Goal: Information Seeking & Learning: Learn about a topic

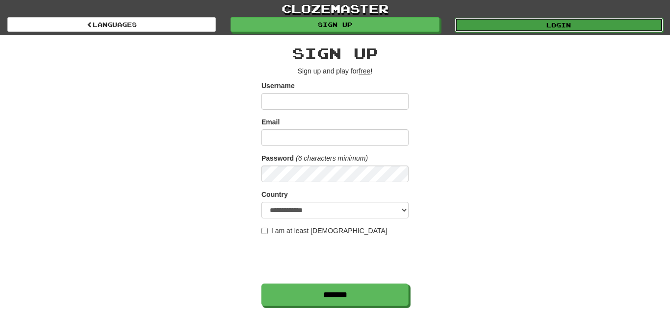
click at [473, 18] on link "Login" at bounding box center [558, 25] width 208 height 15
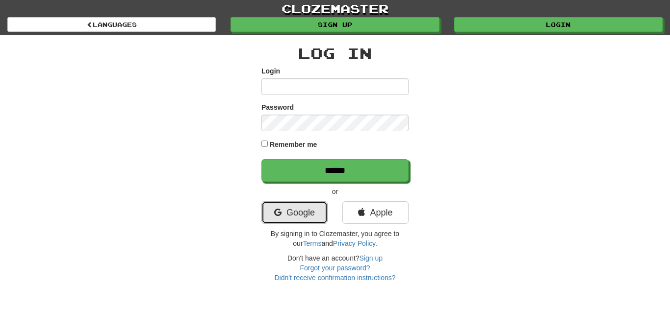
click at [287, 220] on link "Google" at bounding box center [294, 212] width 66 height 23
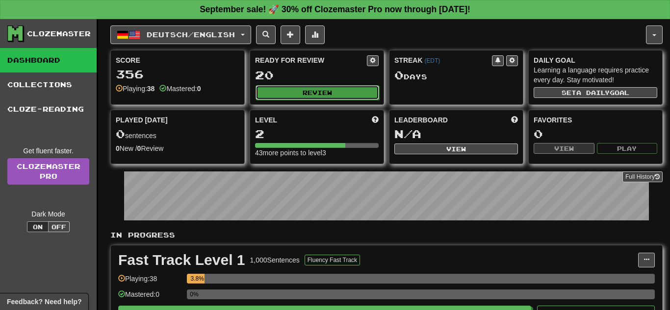
click at [301, 95] on button "Review" at bounding box center [317, 92] width 124 height 15
select select "**"
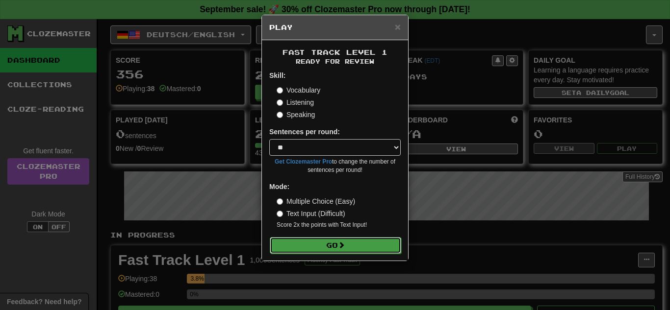
click at [296, 241] on button "Go" at bounding box center [335, 245] width 131 height 17
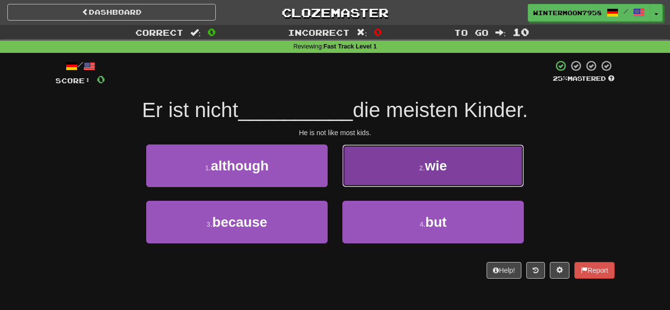
click at [369, 186] on button "2 . wie" at bounding box center [432, 166] width 181 height 43
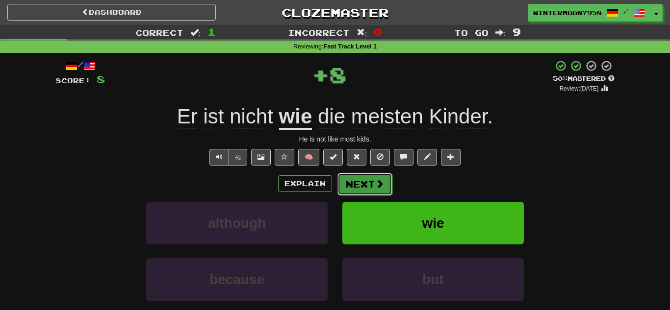
click at [357, 184] on button "Next" at bounding box center [364, 184] width 55 height 23
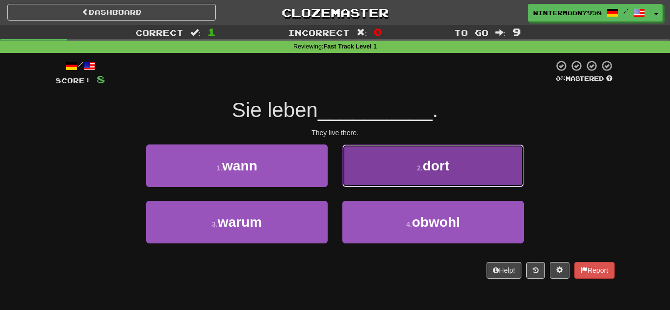
click at [412, 152] on button "2 . dort" at bounding box center [432, 166] width 181 height 43
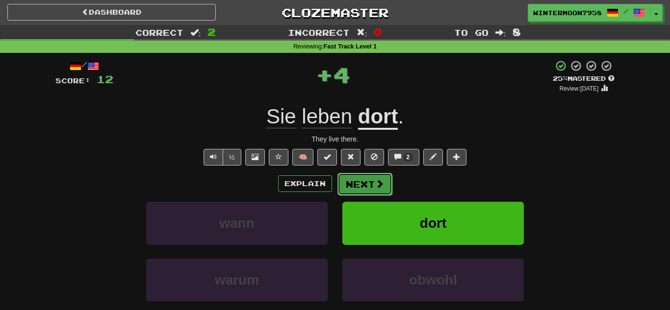
click at [361, 183] on button "Next" at bounding box center [364, 184] width 55 height 23
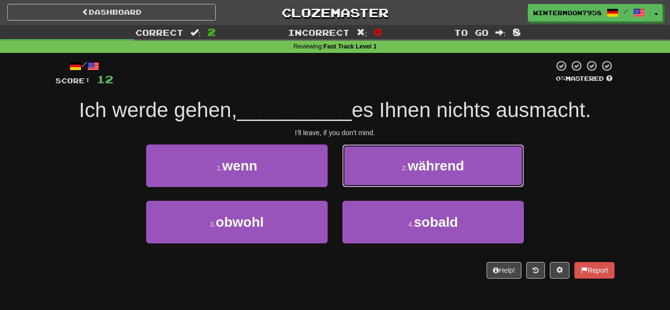
click at [361, 183] on button "2 . während" at bounding box center [432, 166] width 181 height 43
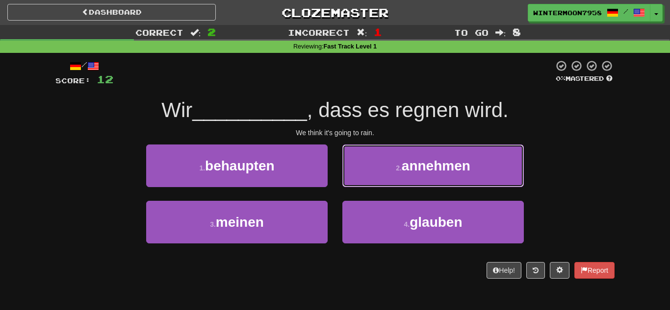
click at [361, 183] on button "2 . annehmen" at bounding box center [432, 166] width 181 height 43
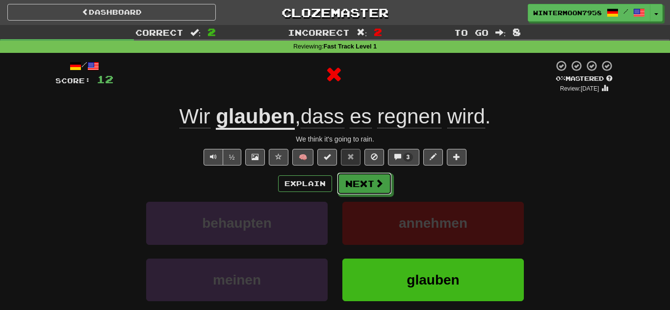
click at [361, 183] on button "Next" at bounding box center [364, 184] width 55 height 23
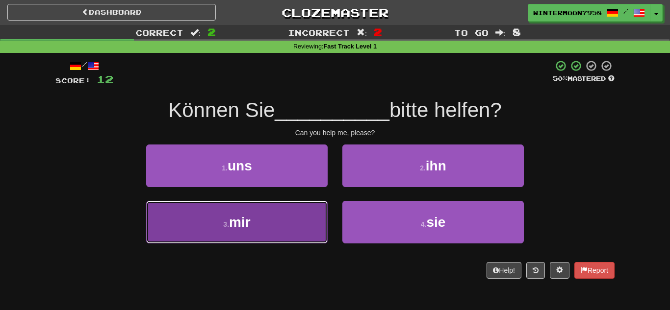
click at [291, 243] on button "3 . mir" at bounding box center [236, 222] width 181 height 43
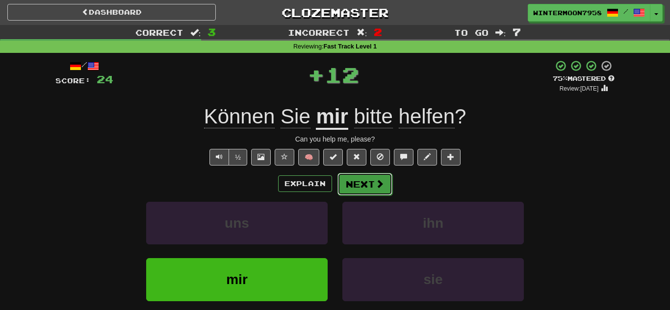
click at [374, 176] on button "Next" at bounding box center [364, 184] width 55 height 23
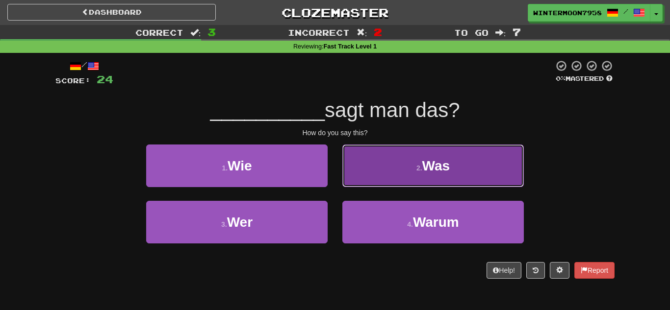
click at [384, 173] on button "2 . Was" at bounding box center [432, 166] width 181 height 43
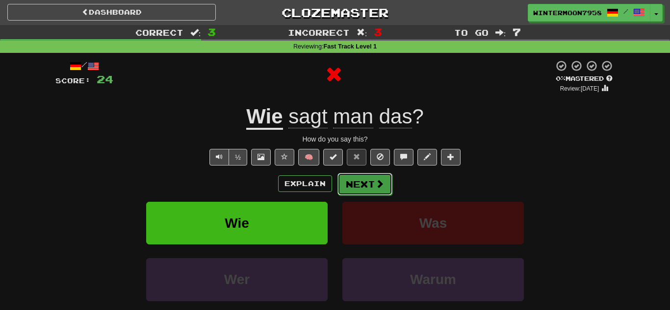
click at [376, 177] on button "Next" at bounding box center [364, 184] width 55 height 23
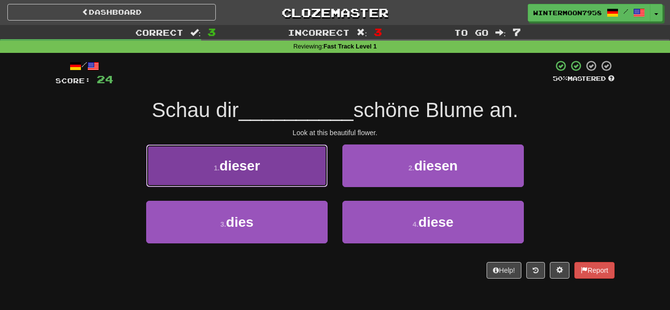
click at [250, 177] on button "1 . dieser" at bounding box center [236, 166] width 181 height 43
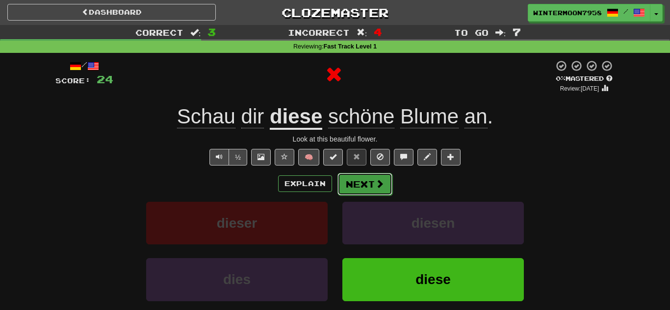
click at [358, 181] on button "Next" at bounding box center [364, 184] width 55 height 23
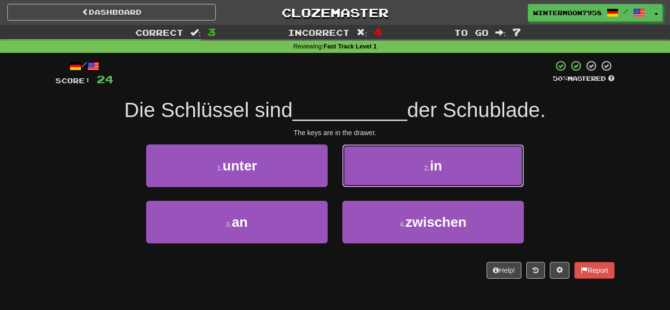
click at [358, 181] on button "2 . in" at bounding box center [432, 166] width 181 height 43
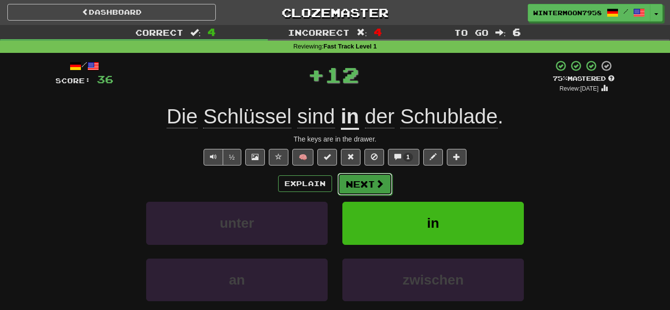
click at [363, 184] on button "Next" at bounding box center [364, 184] width 55 height 23
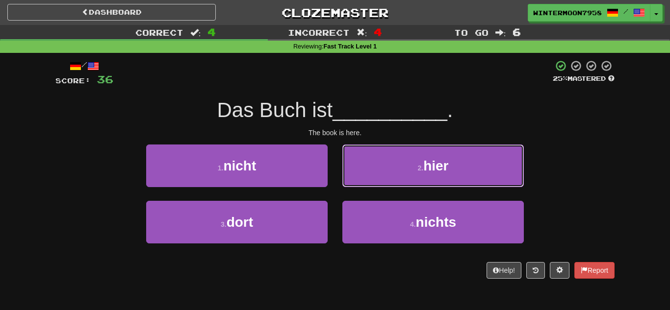
click at [363, 184] on button "2 . hier" at bounding box center [432, 166] width 181 height 43
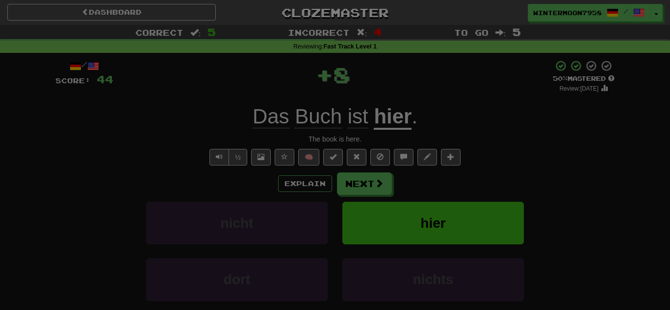
click at [0, 0] on div "Close" at bounding box center [0, 0] width 0 height 0
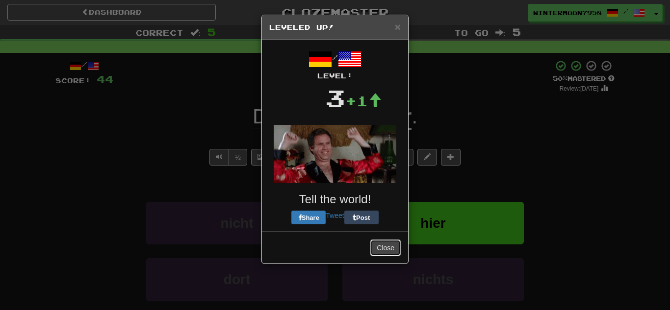
click at [389, 248] on button "Close" at bounding box center [385, 248] width 30 height 17
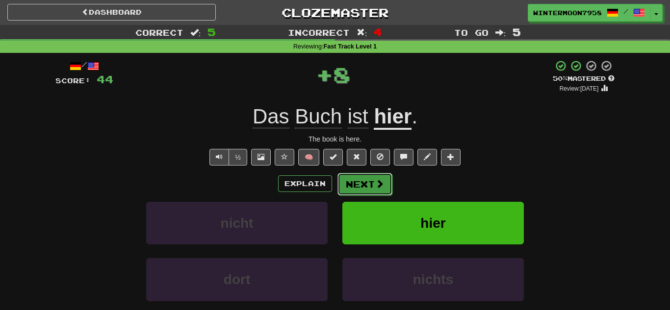
click at [346, 179] on button "Next" at bounding box center [364, 184] width 55 height 23
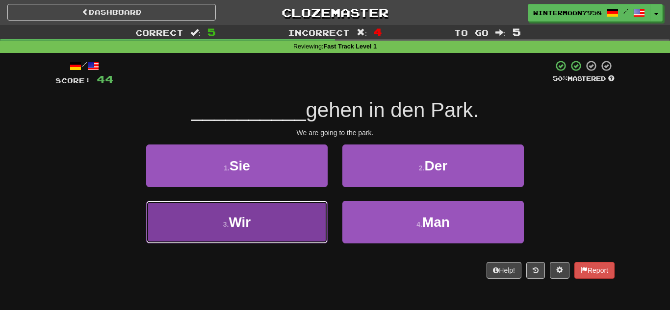
click at [320, 213] on button "3 . Wir" at bounding box center [236, 222] width 181 height 43
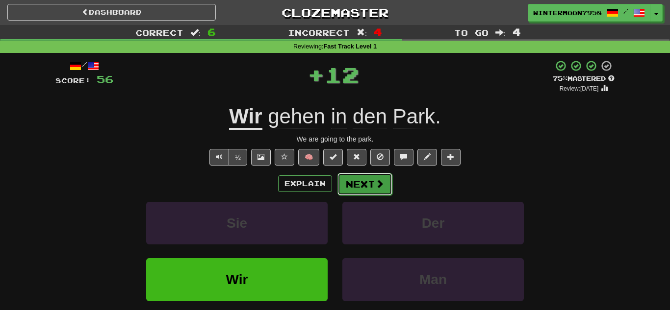
click at [350, 191] on button "Next" at bounding box center [364, 184] width 55 height 23
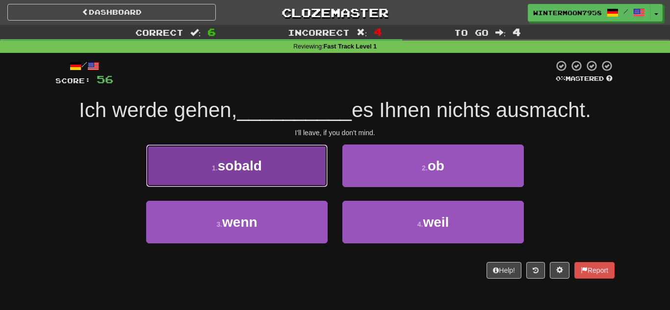
click at [262, 174] on button "1 . sobald" at bounding box center [236, 166] width 181 height 43
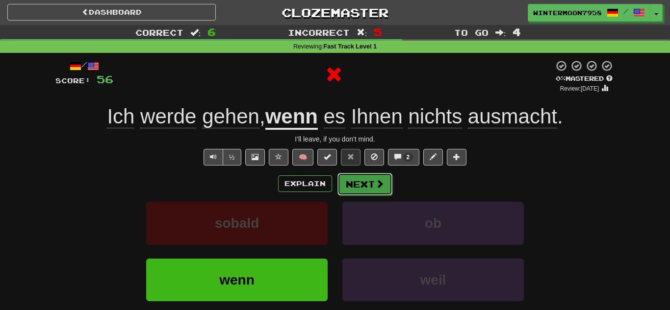
click at [347, 182] on button "Next" at bounding box center [364, 184] width 55 height 23
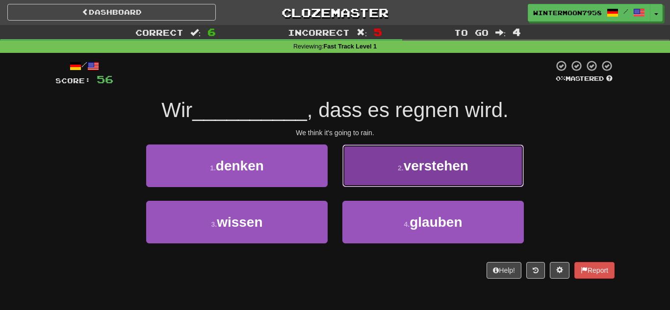
click at [357, 181] on button "2 . verstehen" at bounding box center [432, 166] width 181 height 43
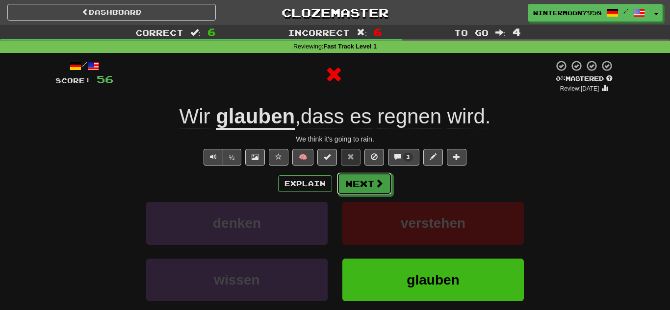
click at [357, 181] on button "Next" at bounding box center [364, 184] width 55 height 23
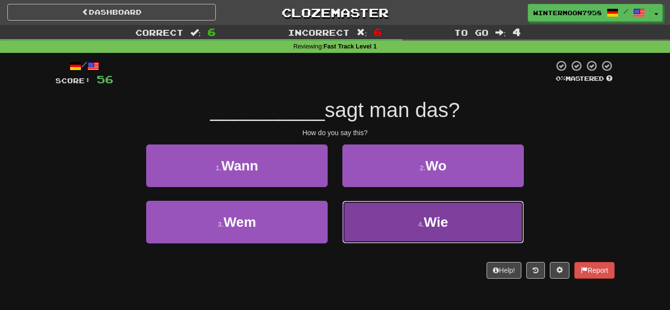
click at [387, 202] on button "4 . Wie" at bounding box center [432, 222] width 181 height 43
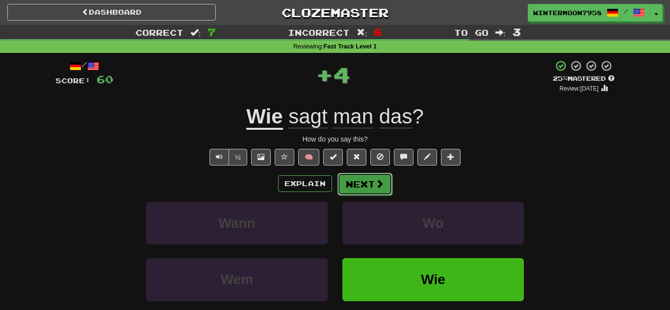
click at [337, 176] on button "Next" at bounding box center [364, 184] width 55 height 23
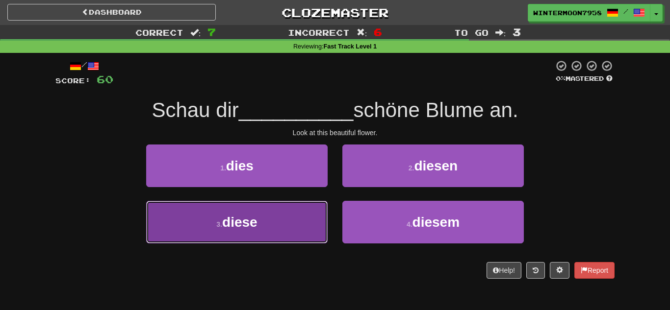
click at [303, 224] on button "3 . diese" at bounding box center [236, 222] width 181 height 43
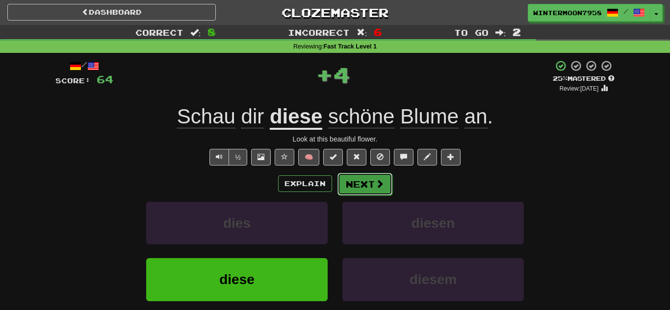
click at [349, 176] on button "Next" at bounding box center [364, 184] width 55 height 23
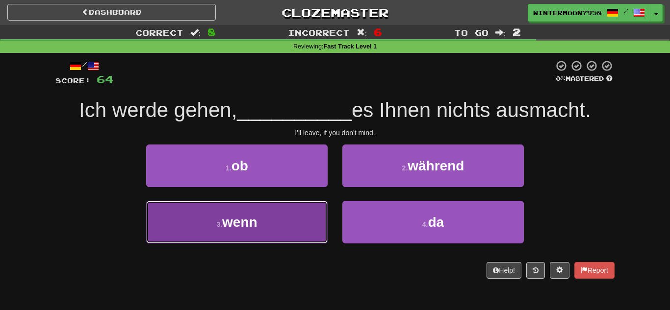
click at [299, 223] on button "3 . wenn" at bounding box center [236, 222] width 181 height 43
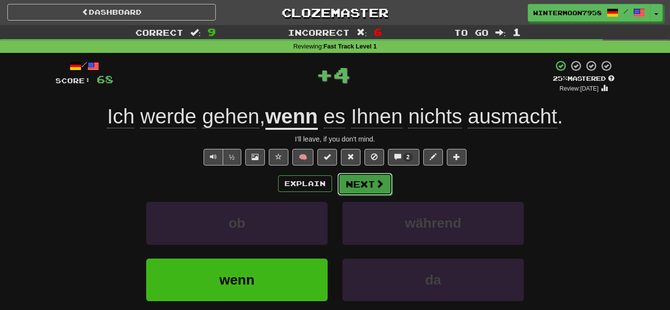
click at [369, 176] on button "Next" at bounding box center [364, 184] width 55 height 23
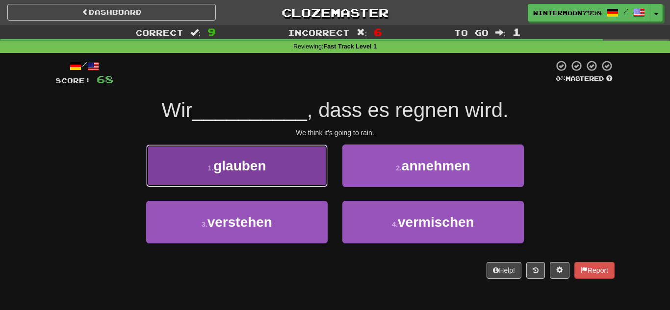
click at [313, 171] on button "1 . glauben" at bounding box center [236, 166] width 181 height 43
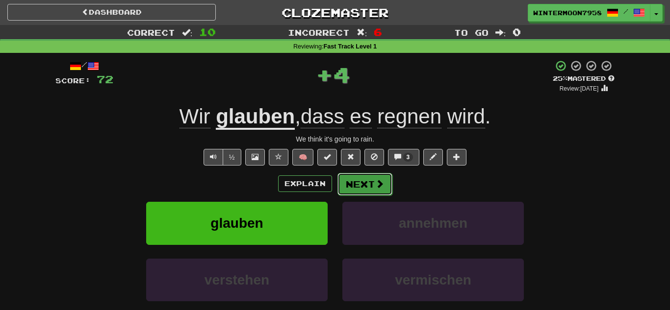
click at [348, 182] on button "Next" at bounding box center [364, 184] width 55 height 23
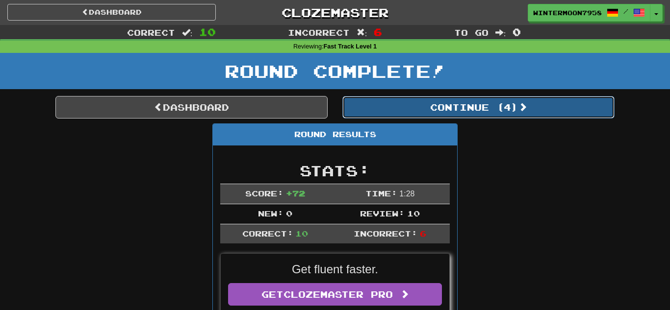
click at [468, 108] on button "Continue ( 4 )" at bounding box center [478, 107] width 272 height 23
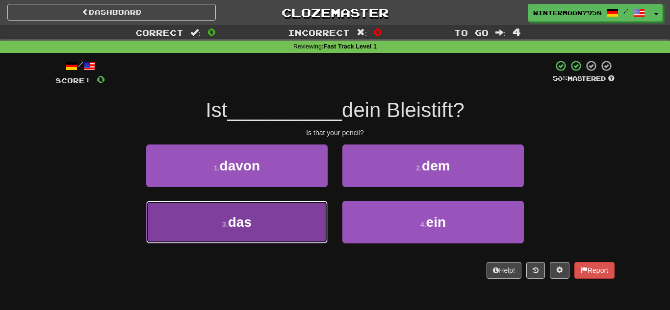
click at [301, 219] on button "3 . das" at bounding box center [236, 222] width 181 height 43
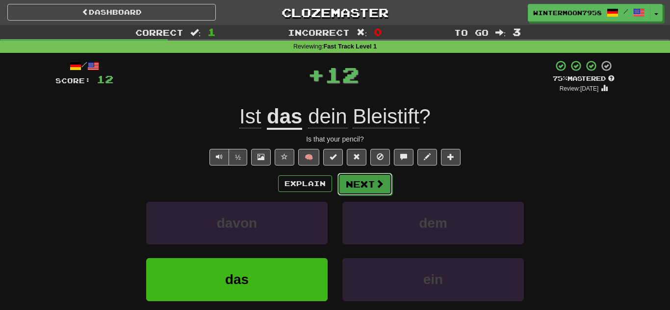
click at [356, 192] on button "Next" at bounding box center [364, 184] width 55 height 23
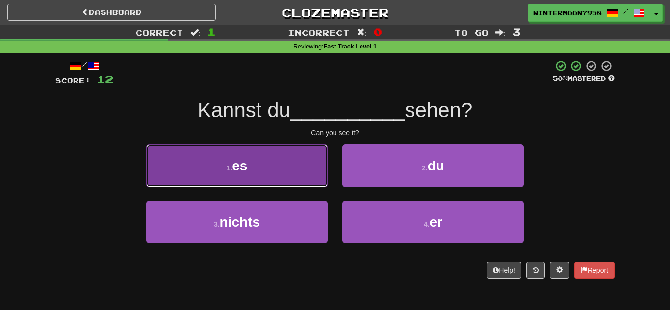
click at [290, 145] on button "1 . es" at bounding box center [236, 166] width 181 height 43
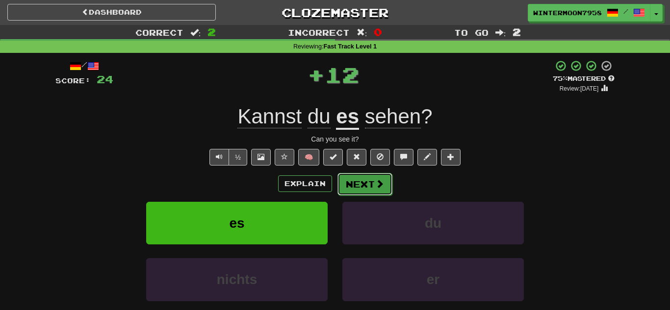
click at [345, 180] on button "Next" at bounding box center [364, 184] width 55 height 23
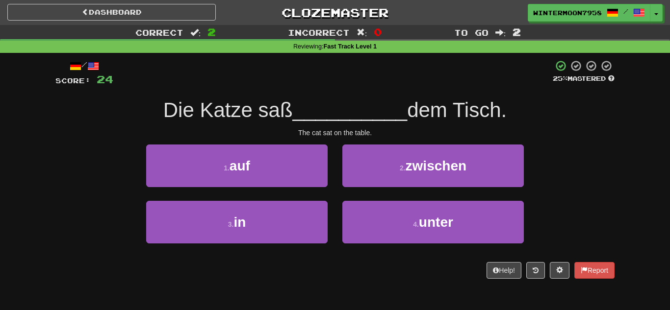
click at [468, 138] on div "/ Score: 24 25 % Mastered Die Katze saß __________ dem Tisch. The cat sat on th…" at bounding box center [334, 169] width 559 height 219
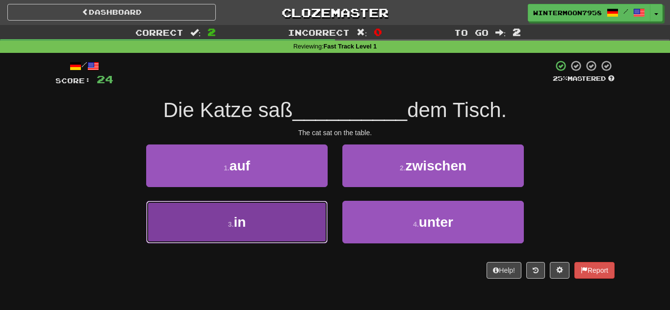
click at [288, 227] on button "3 . in" at bounding box center [236, 222] width 181 height 43
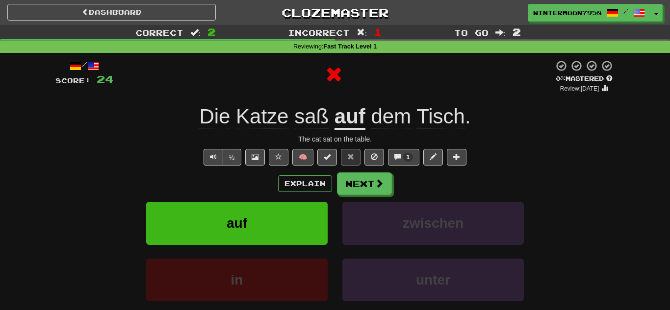
click at [348, 170] on div "/ Score: 24 0 % Mastered Review: 2025-09-18 Die Katze saß auf dem Tisch . The c…" at bounding box center [334, 206] width 559 height 292
click at [353, 181] on button "Next" at bounding box center [364, 184] width 55 height 23
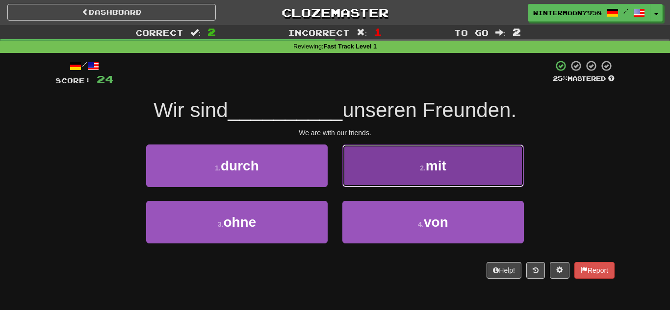
click at [355, 179] on button "2 . mit" at bounding box center [432, 166] width 181 height 43
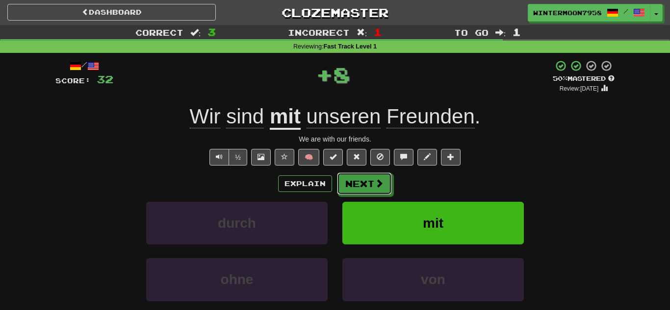
click at [355, 179] on button "Next" at bounding box center [364, 184] width 55 height 23
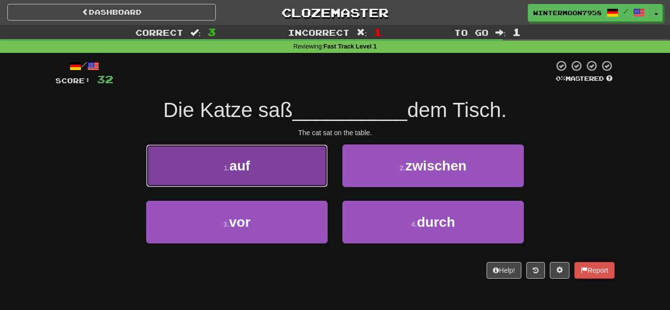
click at [285, 178] on button "1 . auf" at bounding box center [236, 166] width 181 height 43
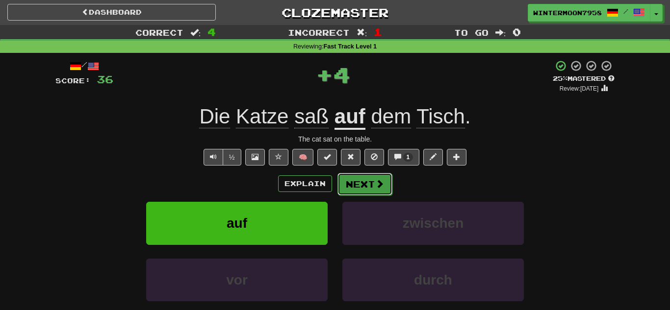
click at [358, 181] on button "Next" at bounding box center [364, 184] width 55 height 23
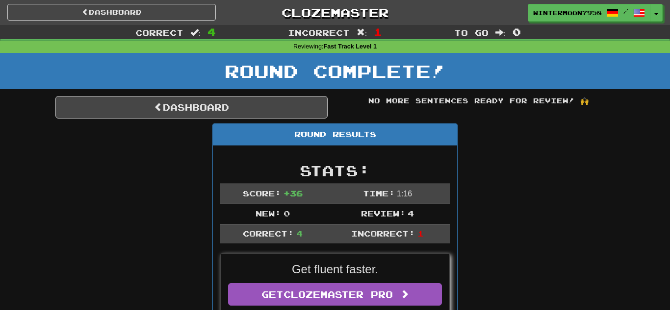
scroll to position [11, 0]
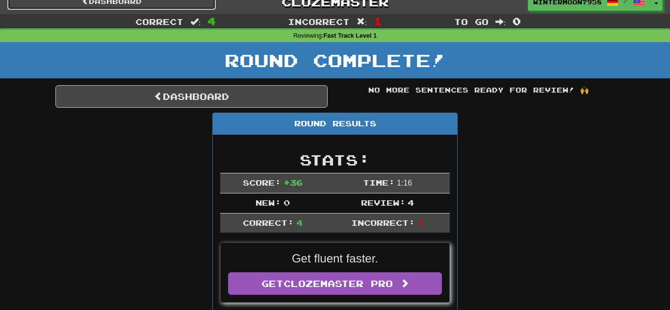
click at [141, 5] on link "Dashboard" at bounding box center [111, 1] width 208 height 17
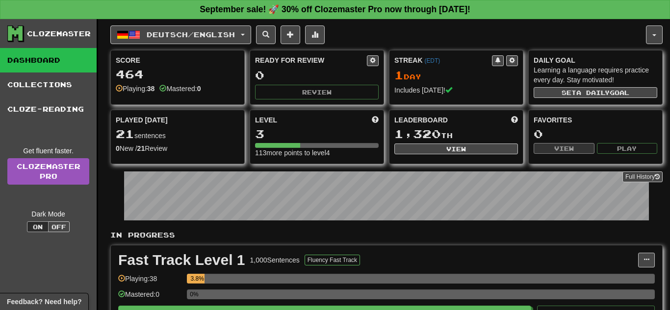
click at [352, 42] on div "Deutsch / English Deutsch / English Streak: 1 Review: 0 Points [DATE]: 108 Fran…" at bounding box center [377, 34] width 535 height 19
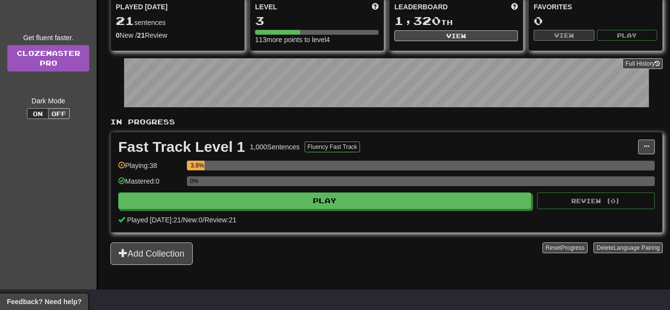
scroll to position [114, 0]
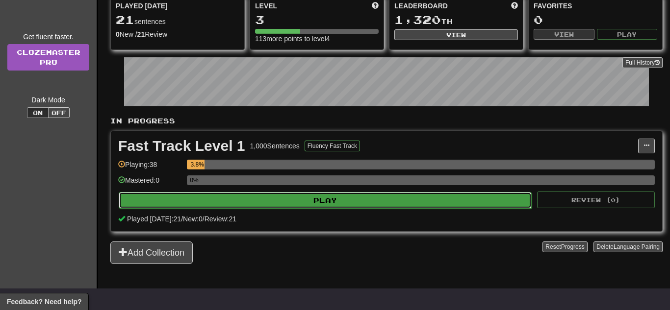
click at [397, 204] on button "Play" at bounding box center [325, 200] width 413 height 17
select select "**"
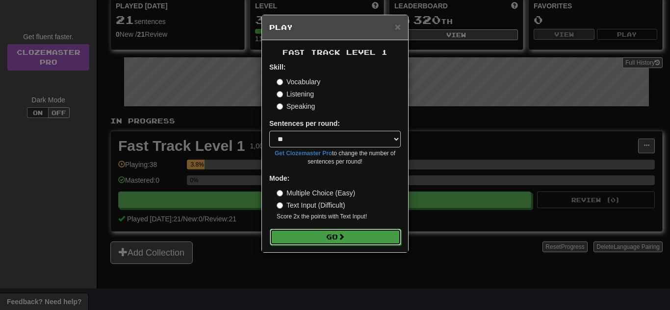
click at [356, 242] on button "Go" at bounding box center [335, 237] width 131 height 17
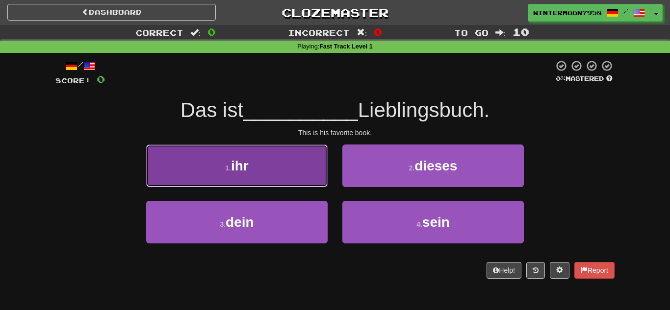
click at [313, 175] on button "1 . ihr" at bounding box center [236, 166] width 181 height 43
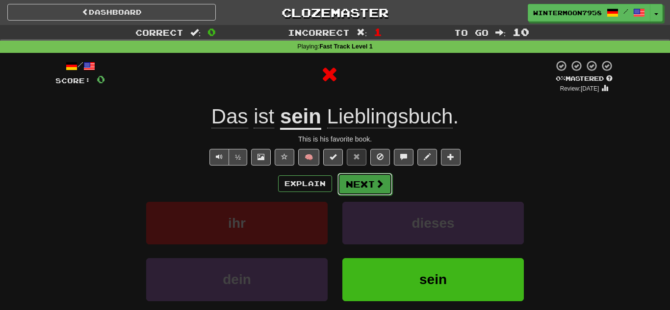
click at [383, 190] on button "Next" at bounding box center [364, 184] width 55 height 23
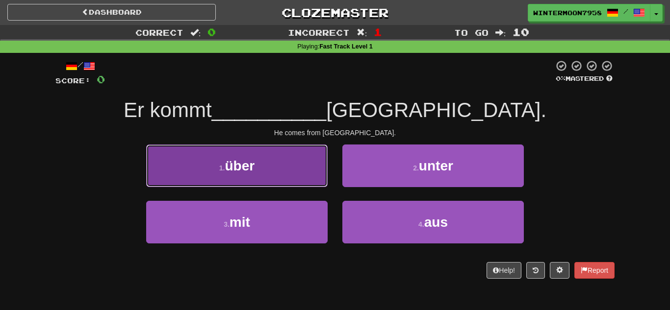
click at [310, 184] on button "1 . über" at bounding box center [236, 166] width 181 height 43
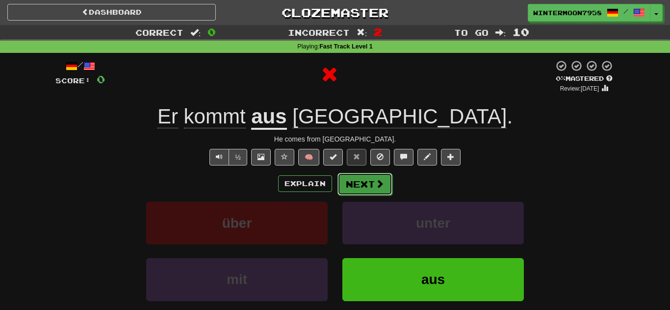
click at [368, 190] on button "Next" at bounding box center [364, 184] width 55 height 23
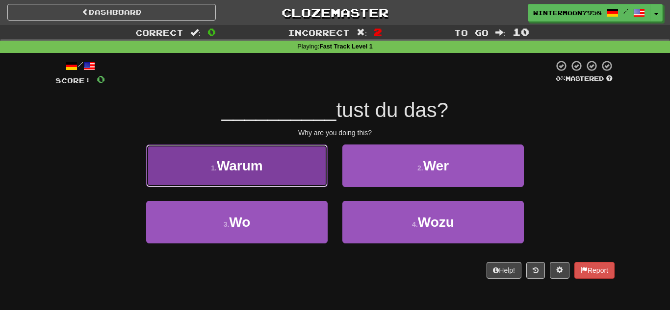
click at [292, 177] on button "1 . Warum" at bounding box center [236, 166] width 181 height 43
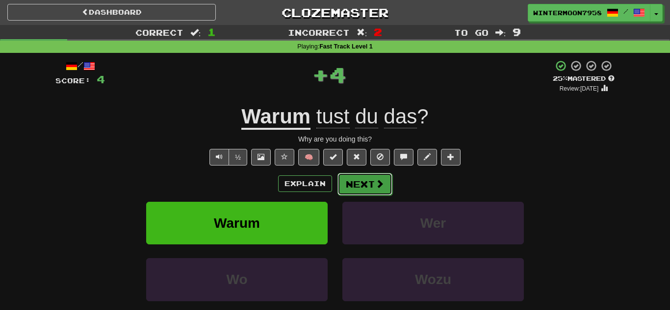
click at [369, 184] on button "Next" at bounding box center [364, 184] width 55 height 23
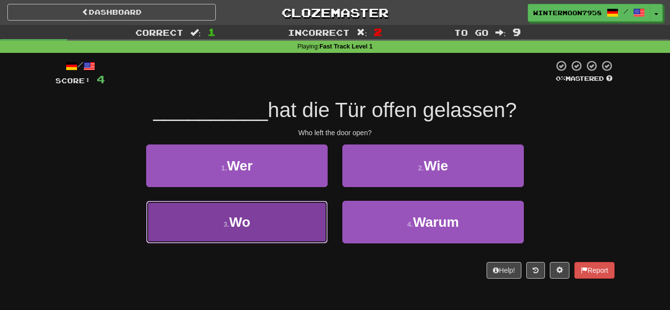
click at [303, 217] on button "3 . Wo" at bounding box center [236, 222] width 181 height 43
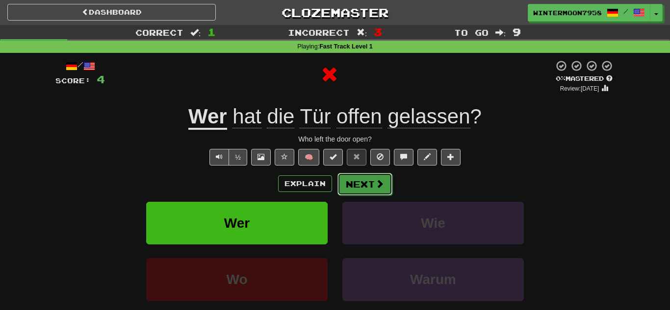
click at [362, 187] on button "Next" at bounding box center [364, 184] width 55 height 23
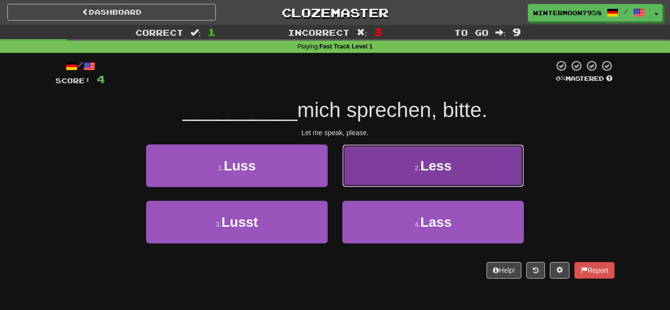
click at [388, 166] on button "2 . Less" at bounding box center [432, 166] width 181 height 43
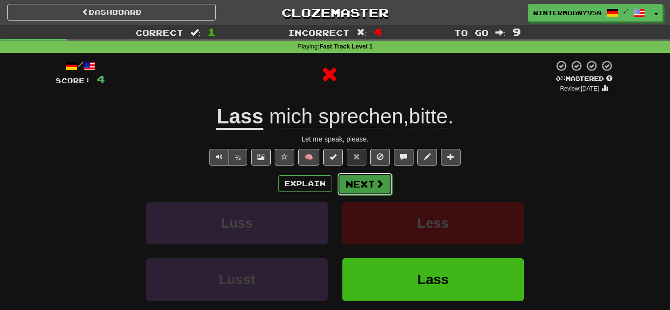
click at [380, 176] on button "Next" at bounding box center [364, 184] width 55 height 23
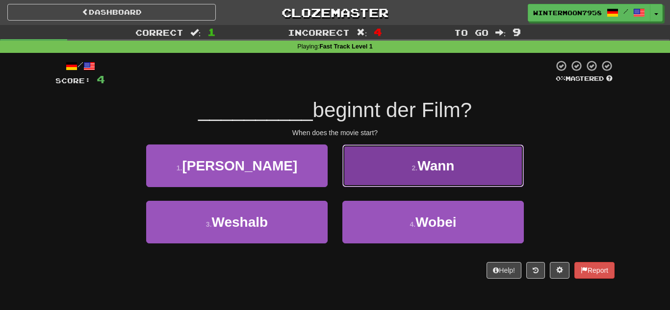
click at [394, 152] on button "2 . Wann" at bounding box center [432, 166] width 181 height 43
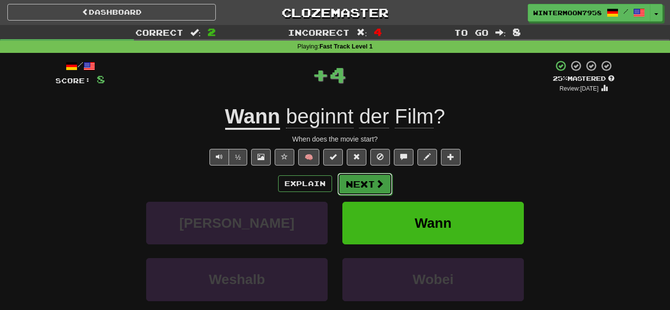
click at [364, 190] on button "Next" at bounding box center [364, 184] width 55 height 23
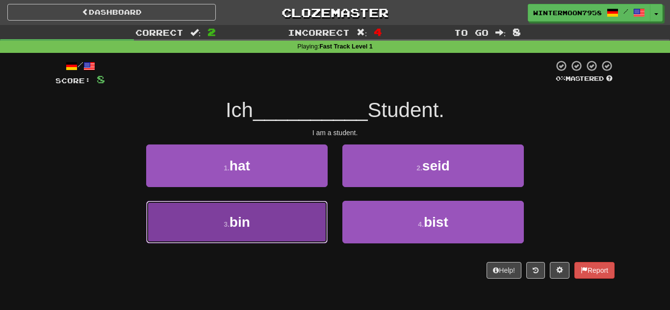
click at [306, 233] on button "3 . bin" at bounding box center [236, 222] width 181 height 43
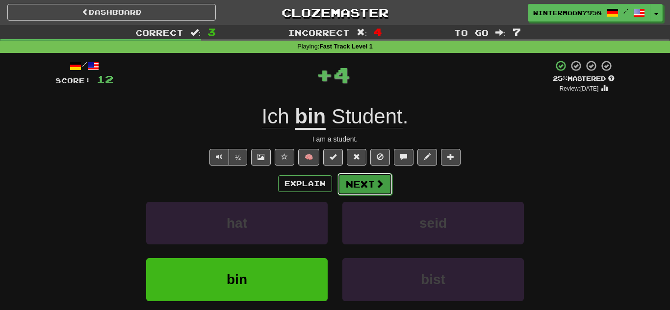
click at [351, 192] on button "Next" at bounding box center [364, 184] width 55 height 23
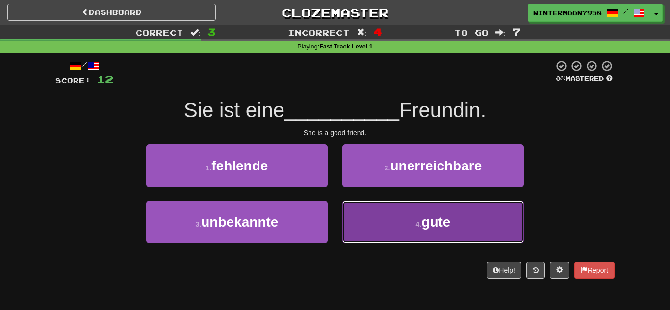
click at [343, 231] on button "4 . gute" at bounding box center [432, 222] width 181 height 43
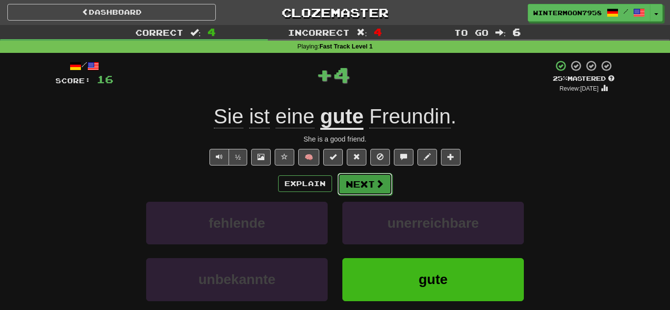
click at [362, 179] on button "Next" at bounding box center [364, 184] width 55 height 23
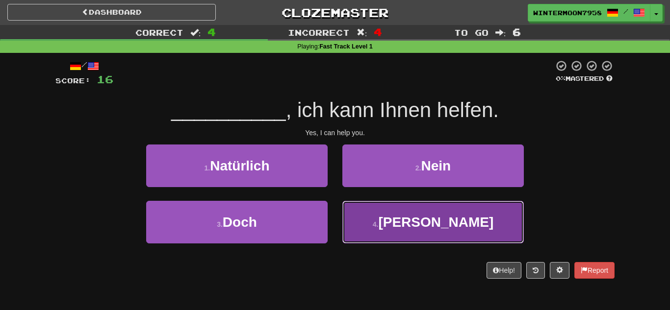
click at [380, 220] on button "4 . Ja" at bounding box center [432, 222] width 181 height 43
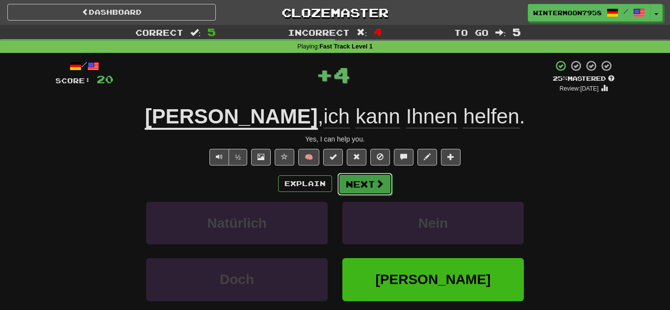
click at [368, 187] on button "Next" at bounding box center [364, 184] width 55 height 23
